Goal: Transaction & Acquisition: Purchase product/service

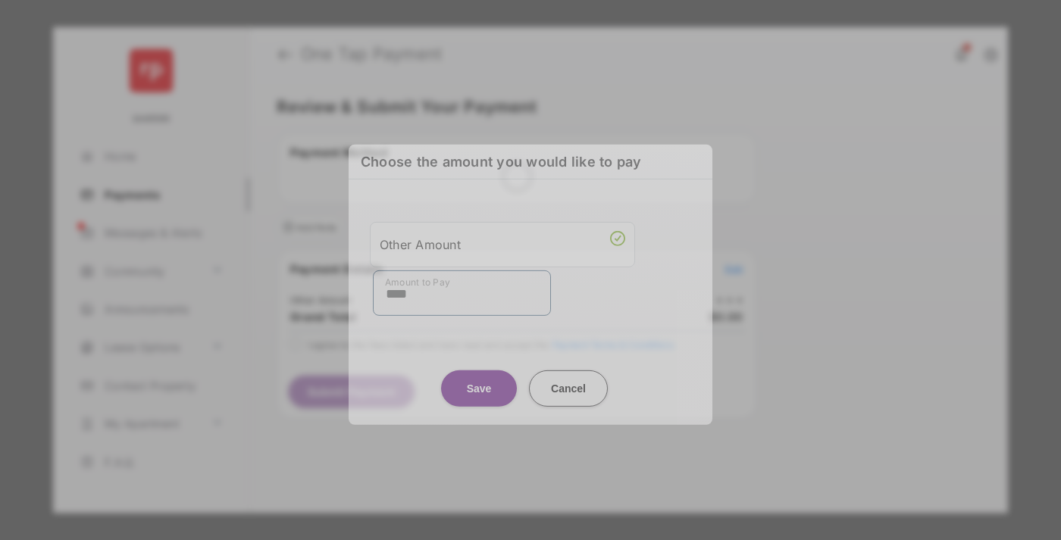
type input "****"
click at [479, 377] on button "Save" at bounding box center [479, 388] width 76 height 36
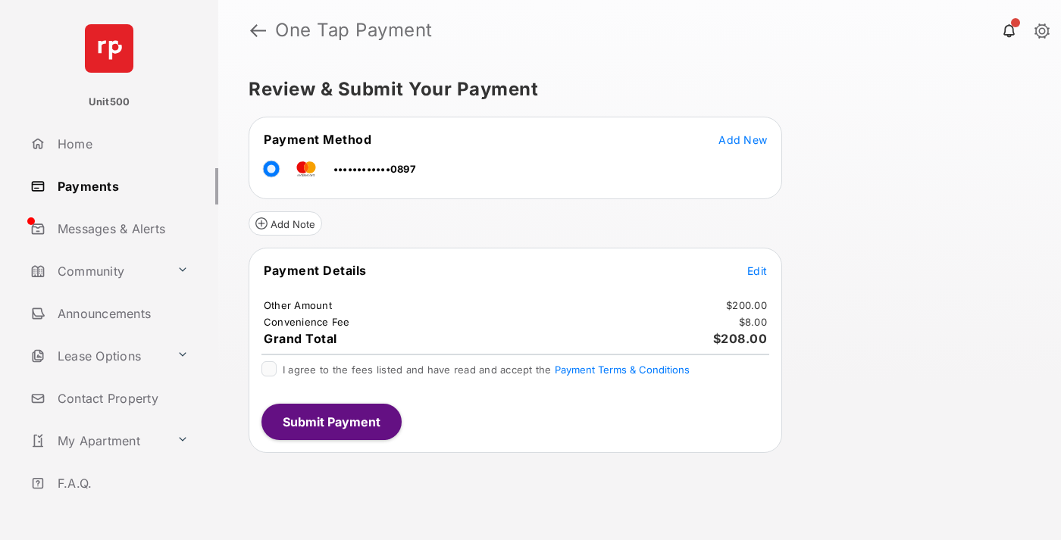
click at [757, 271] on span "Edit" at bounding box center [757, 270] width 20 height 13
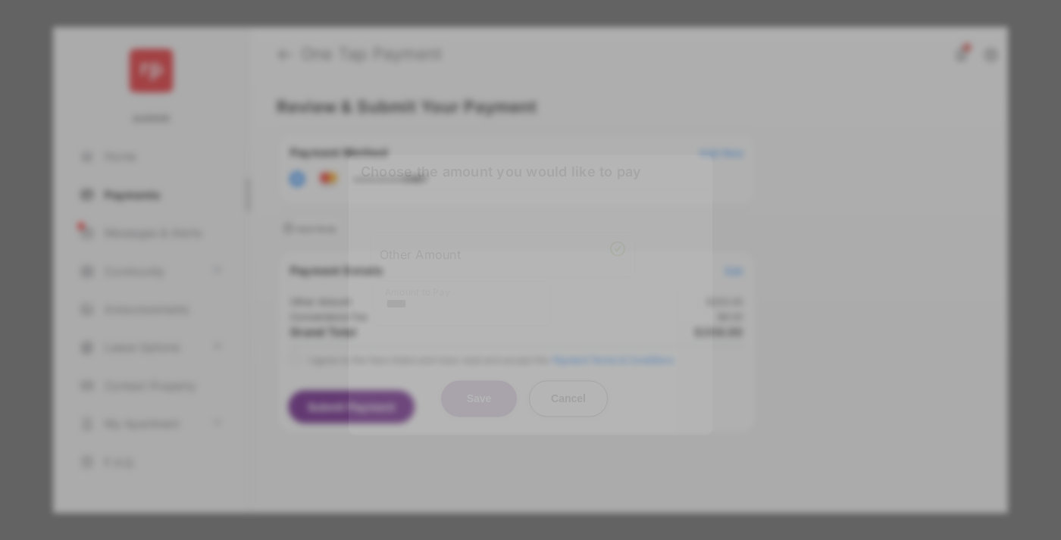
click at [479, 398] on button "Save" at bounding box center [479, 398] width 76 height 36
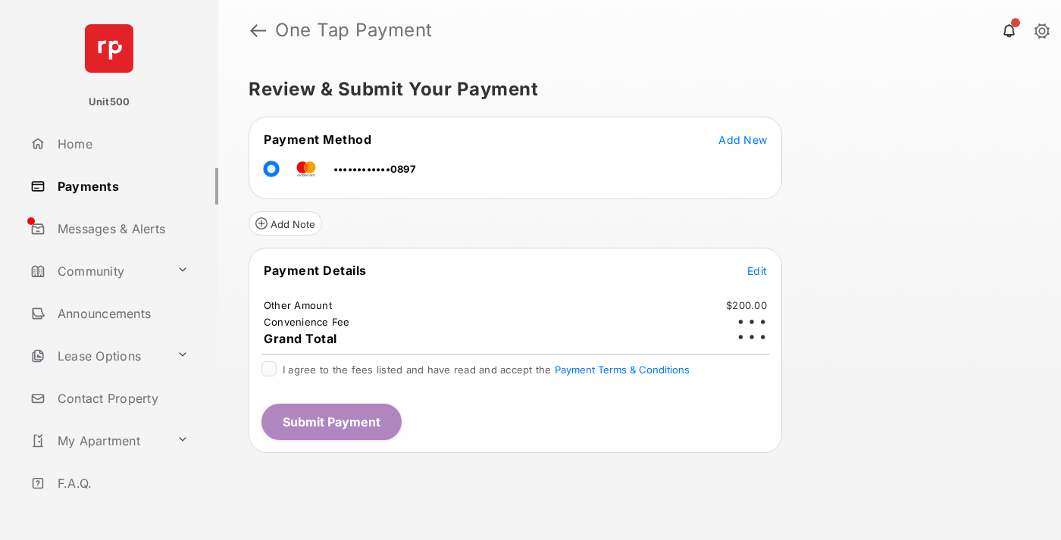
click at [330, 421] on button "Submit Payment" at bounding box center [331, 422] width 140 height 36
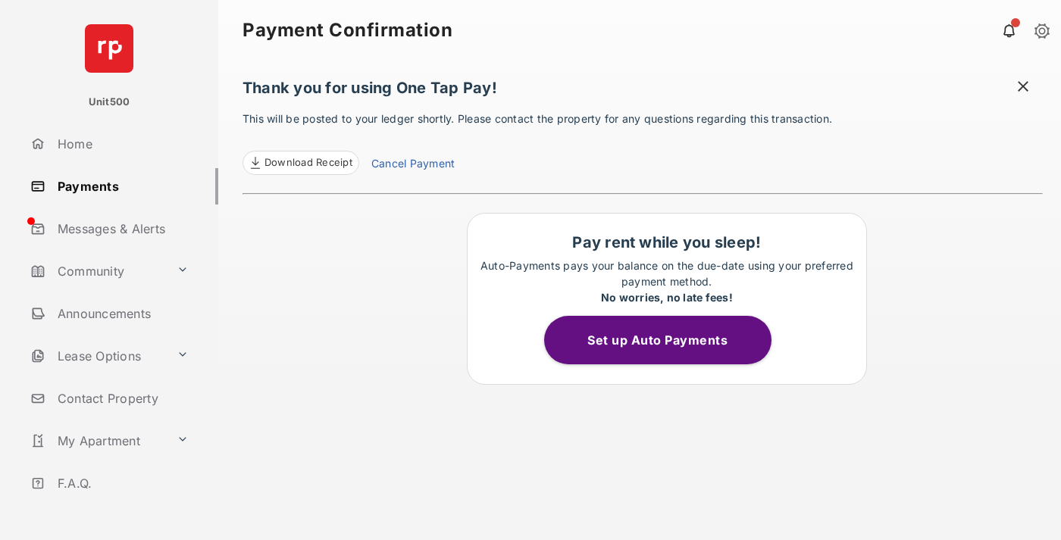
click at [1023, 88] on span at bounding box center [1022, 88] width 15 height 19
